Goal: Task Accomplishment & Management: Use online tool/utility

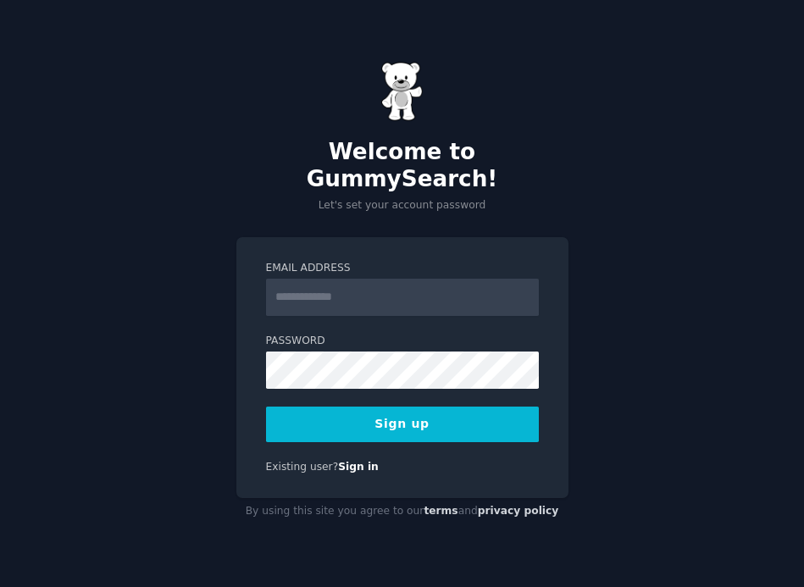
click at [406, 286] on input "Email Address" at bounding box center [402, 297] width 273 height 37
type input "**********"
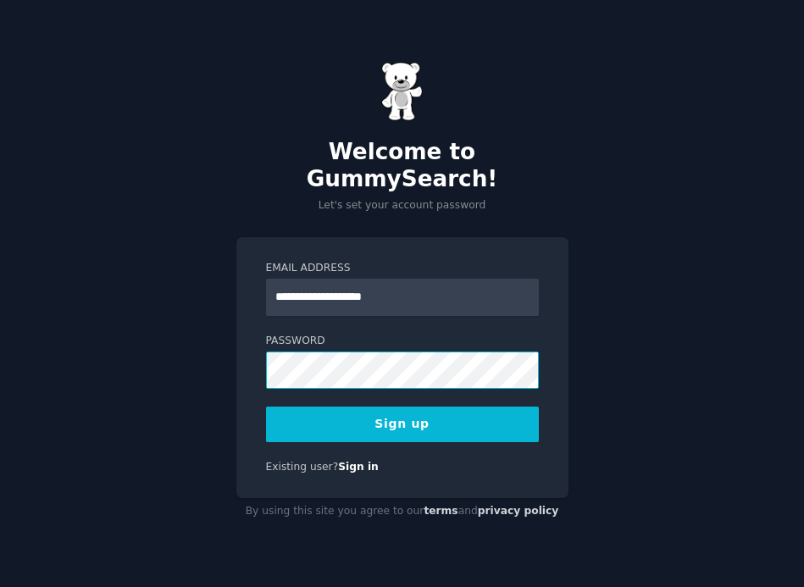
click at [266, 407] on button "Sign up" at bounding box center [402, 425] width 273 height 36
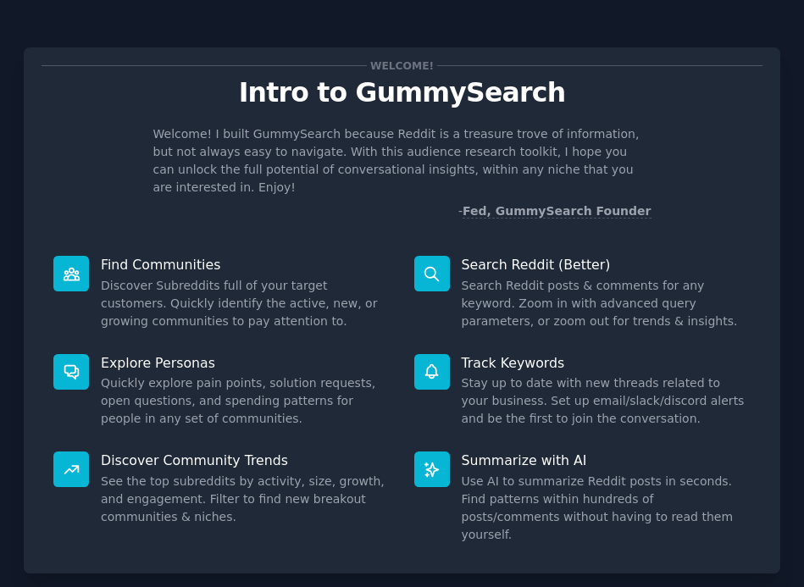
scroll to position [75, 0]
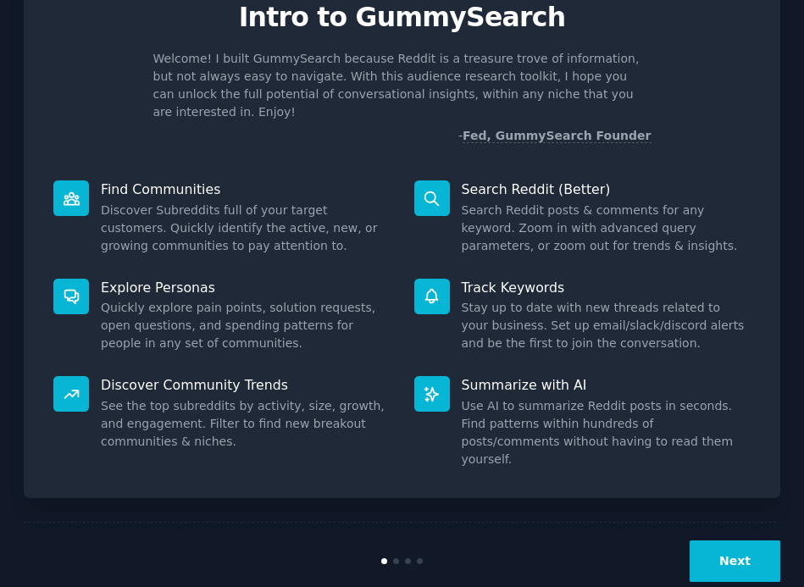
click at [698, 541] on button "Next" at bounding box center [735, 562] width 91 height 42
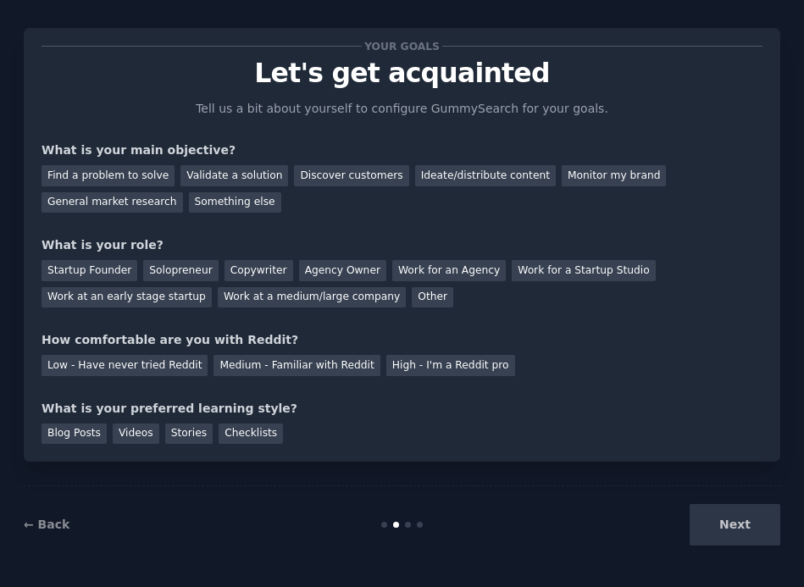
scroll to position [19, 0]
click at [708, 522] on div "Next" at bounding box center [654, 525] width 253 height 42
click at [658, 409] on div "What is your preferred learning style?" at bounding box center [402, 409] width 721 height 18
click at [148, 171] on div "Find a problem to solve" at bounding box center [108, 175] width 133 height 21
click at [203, 178] on div "Validate a solution" at bounding box center [234, 175] width 108 height 21
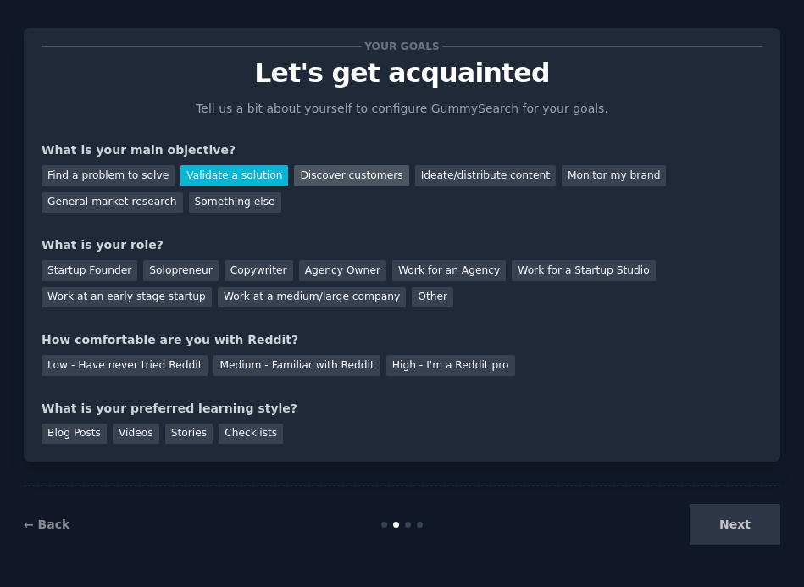
click at [294, 180] on div "Discover customers" at bounding box center [351, 175] width 114 height 21
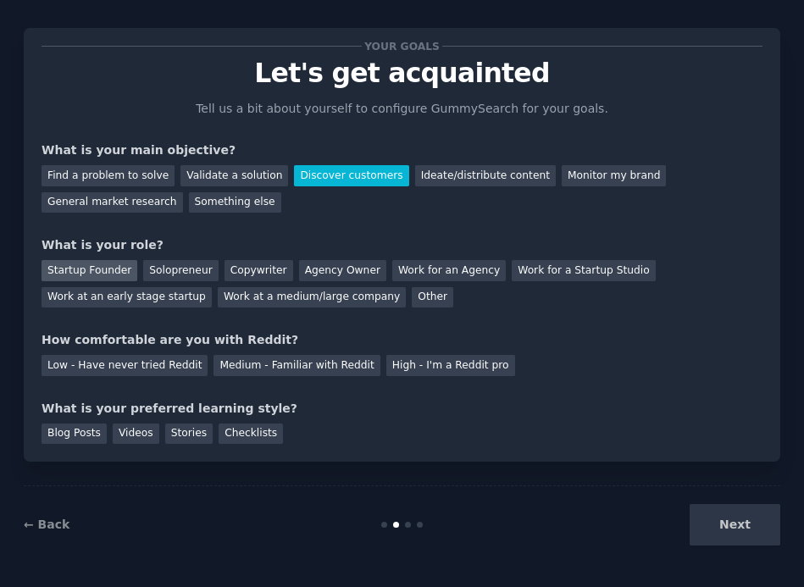
click at [114, 272] on div "Startup Founder" at bounding box center [90, 270] width 96 height 21
click at [121, 434] on div "Videos" at bounding box center [136, 434] width 47 height 21
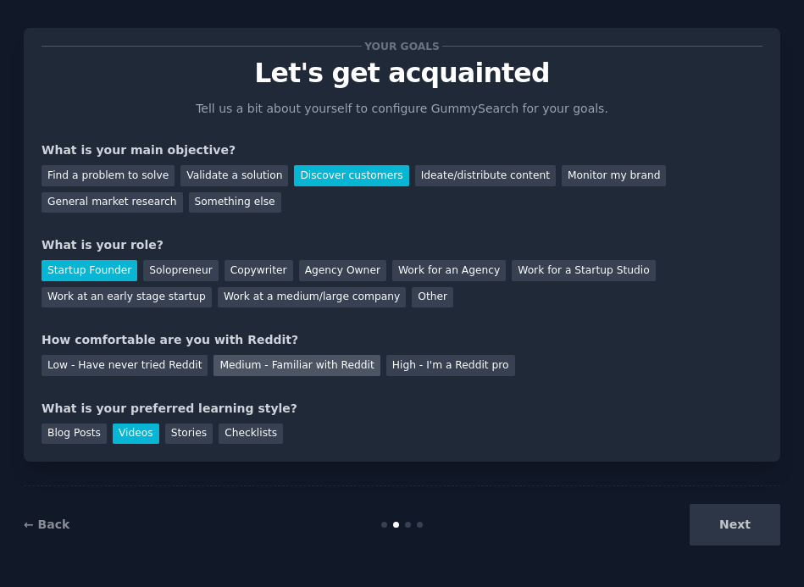
click at [221, 368] on div "Medium - Familiar with Reddit" at bounding box center [297, 365] width 166 height 21
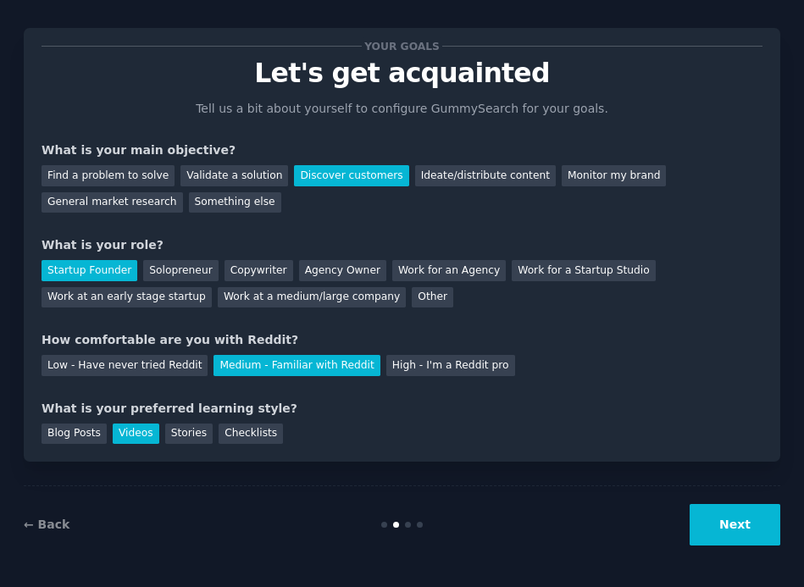
click at [722, 525] on button "Next" at bounding box center [735, 525] width 91 height 42
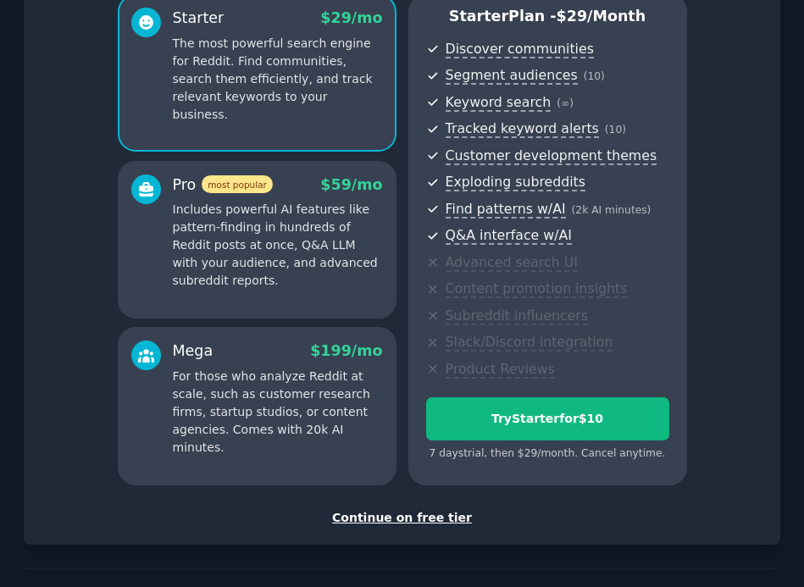
scroll to position [159, 0]
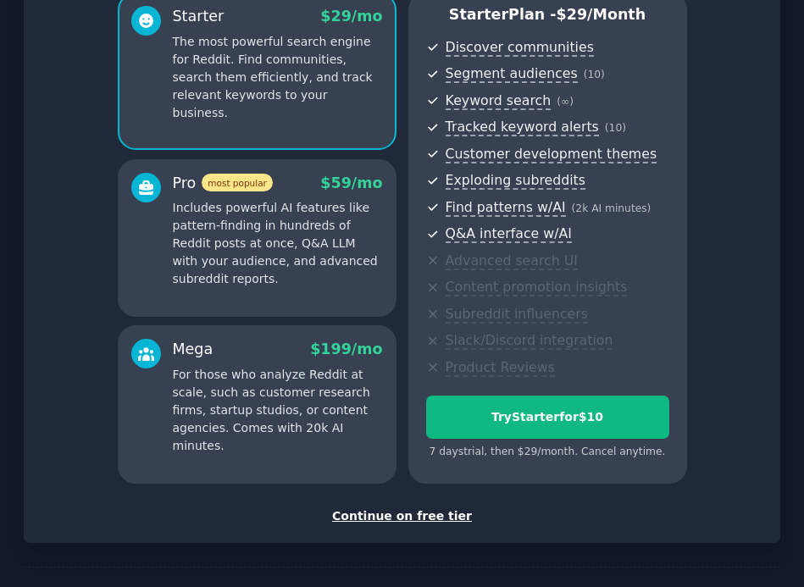
click at [407, 518] on div "Continue on free tier" at bounding box center [402, 517] width 721 height 18
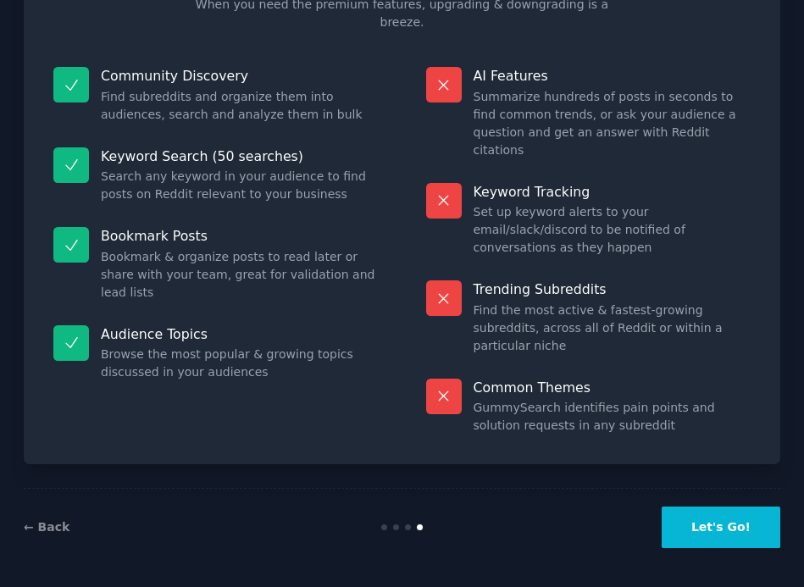
scroll to position [91, 0]
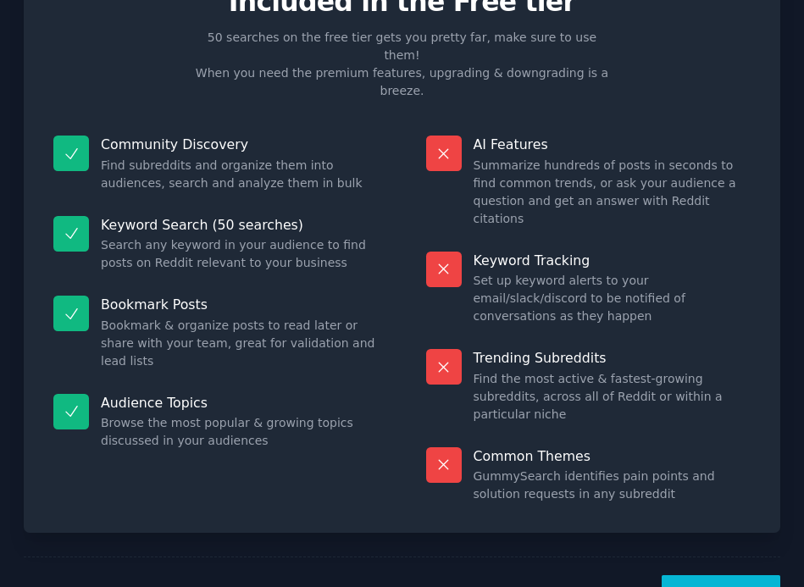
click at [680, 575] on button "Let's Go!" at bounding box center [721, 596] width 119 height 42
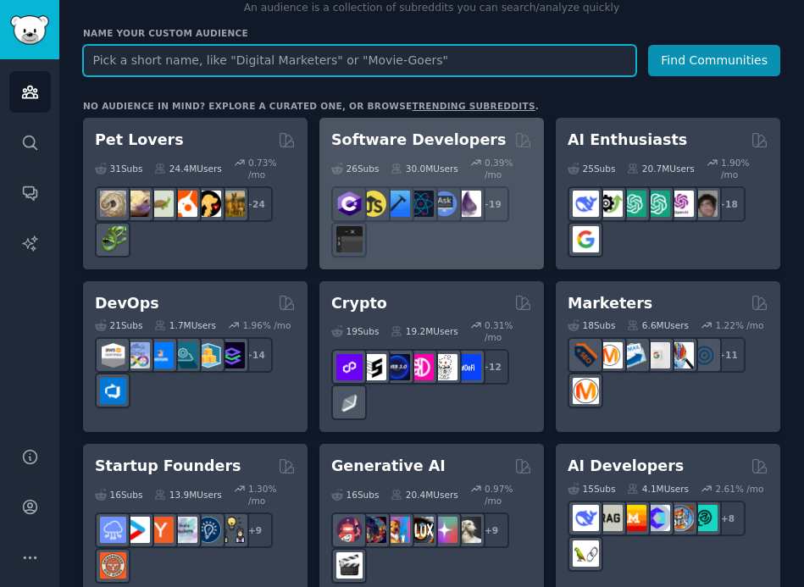
scroll to position [206, 0]
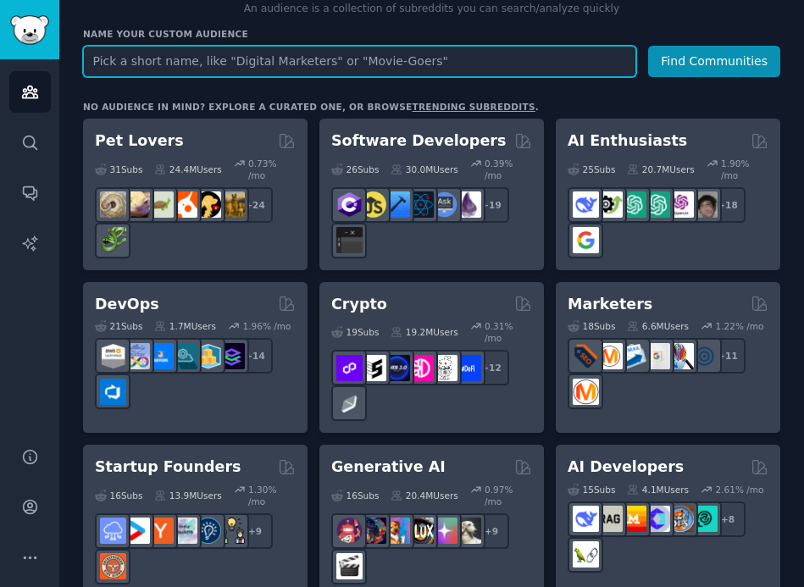
click at [402, 66] on input "text" at bounding box center [359, 61] width 553 height 31
type input "ㅠ"
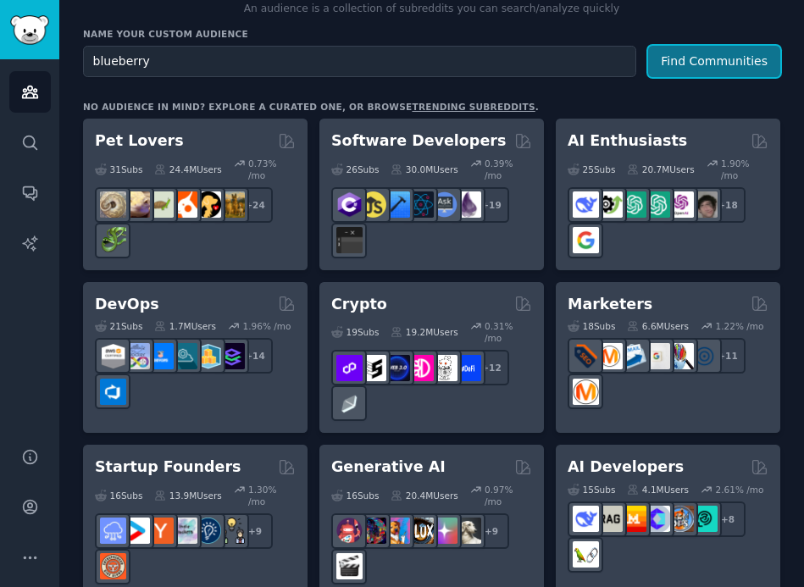
click at [674, 64] on button "Find Communities" at bounding box center [714, 61] width 132 height 31
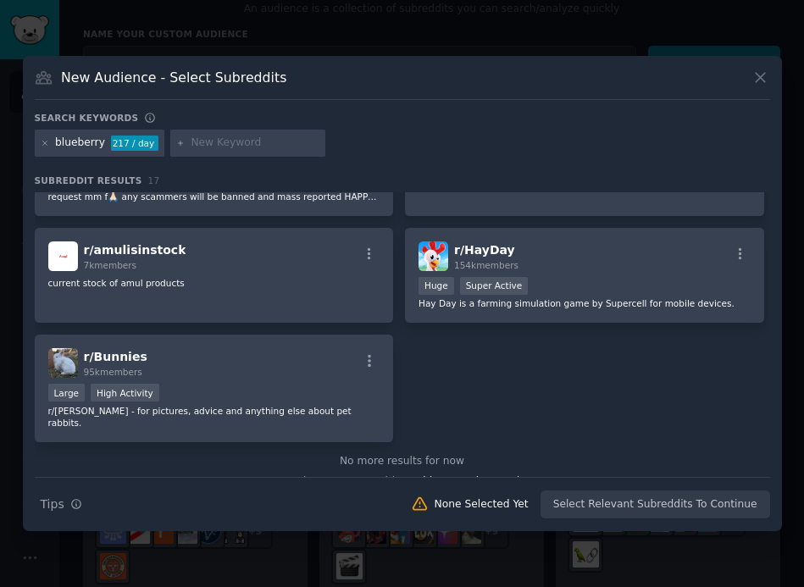
scroll to position [813, 0]
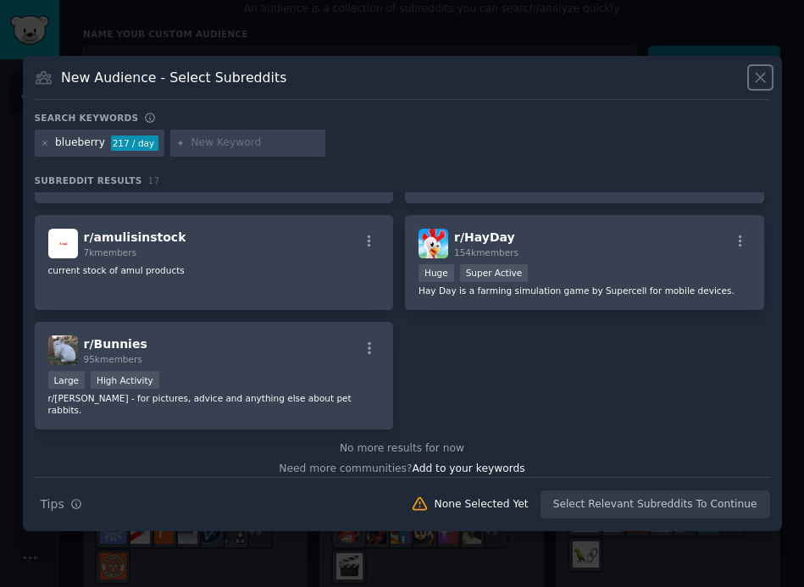
click at [764, 84] on icon at bounding box center [761, 78] width 18 height 18
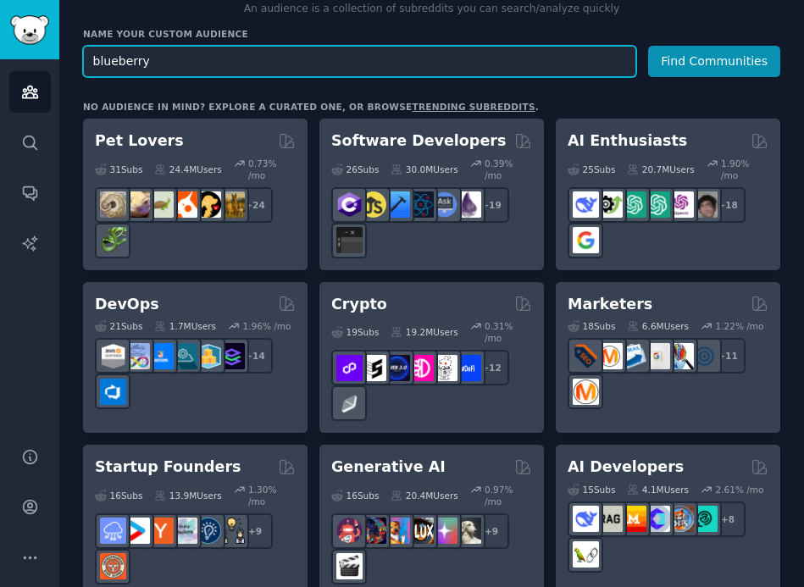
click at [486, 71] on input "blueberry" at bounding box center [359, 61] width 553 height 31
paste input "seedlings"
type input "blueberry seedlings"
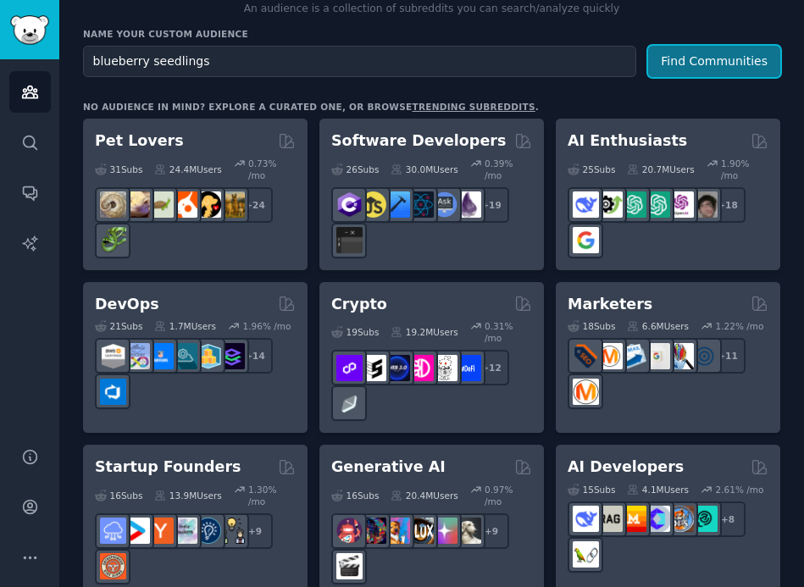
click at [685, 65] on button "Find Communities" at bounding box center [714, 61] width 132 height 31
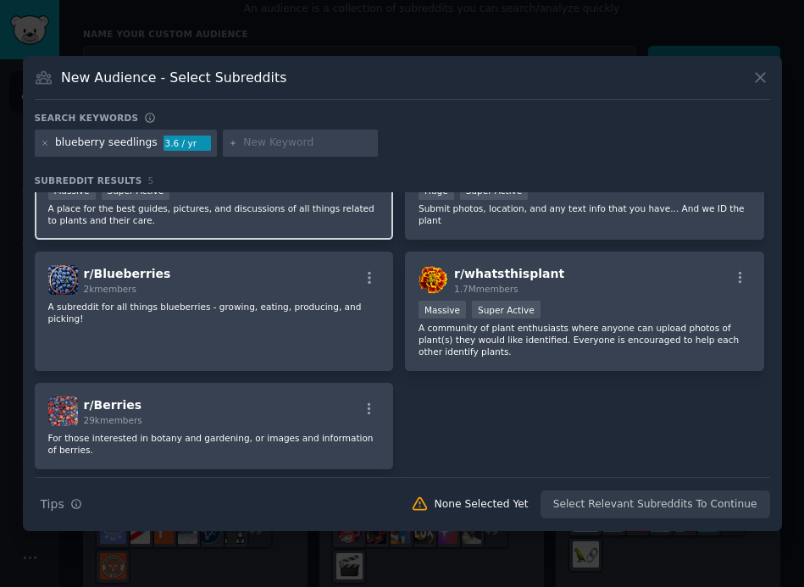
scroll to position [62, 0]
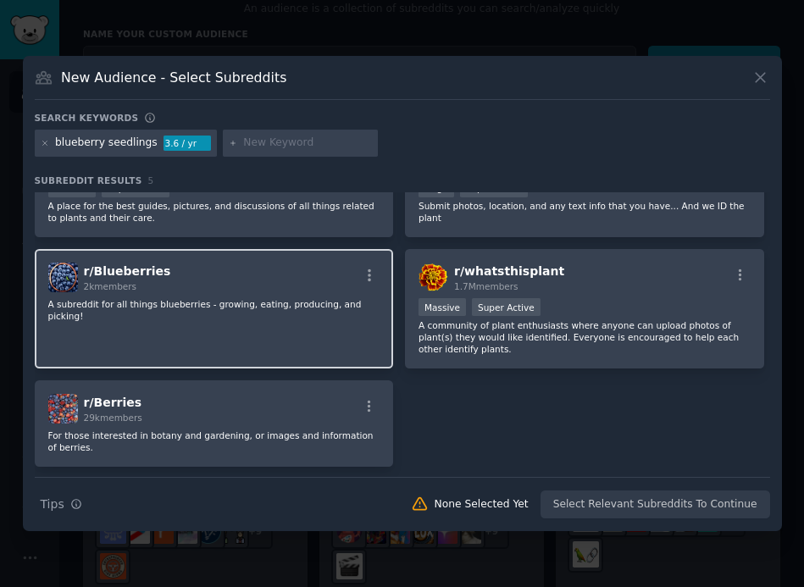
click at [213, 277] on div "r/ Blueberries 2k members" at bounding box center [214, 278] width 332 height 30
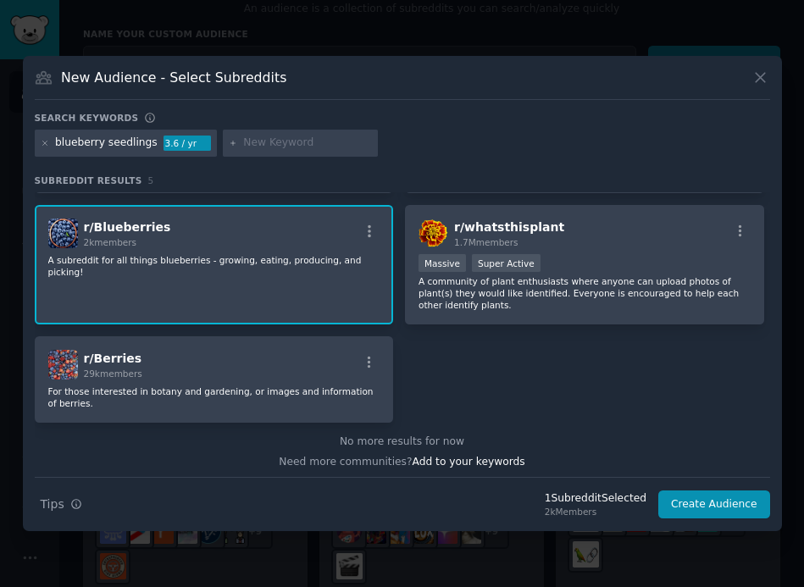
scroll to position [111, 0]
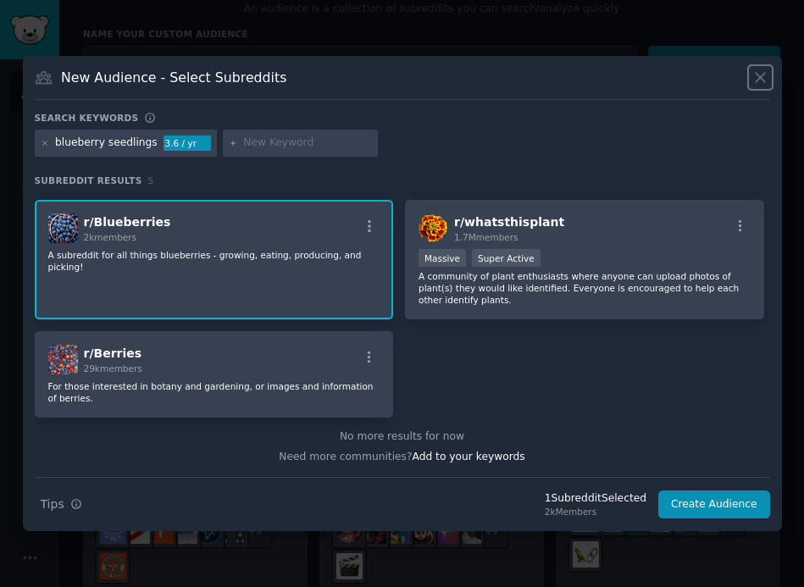
click at [758, 75] on icon at bounding box center [760, 78] width 9 height 9
